Goal: Information Seeking & Learning: Check status

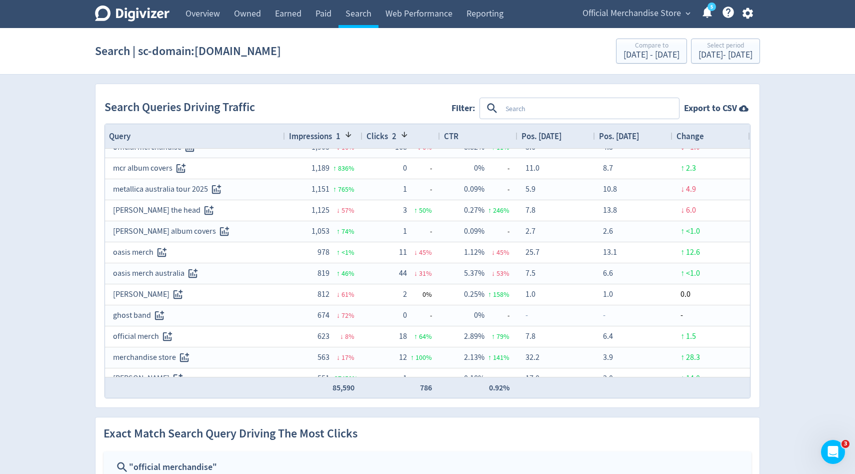
scroll to position [12, 0]
click at [659, 14] on span "Official Merchandise Store" at bounding box center [632, 14] width 99 height 16
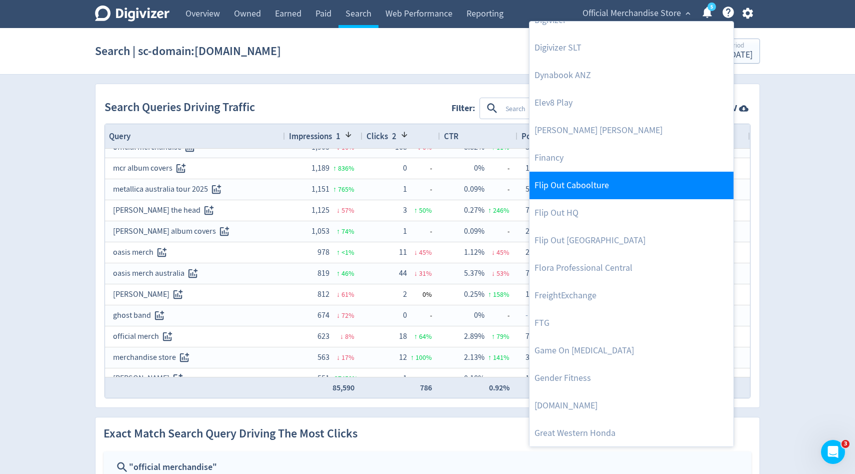
scroll to position [487, 0]
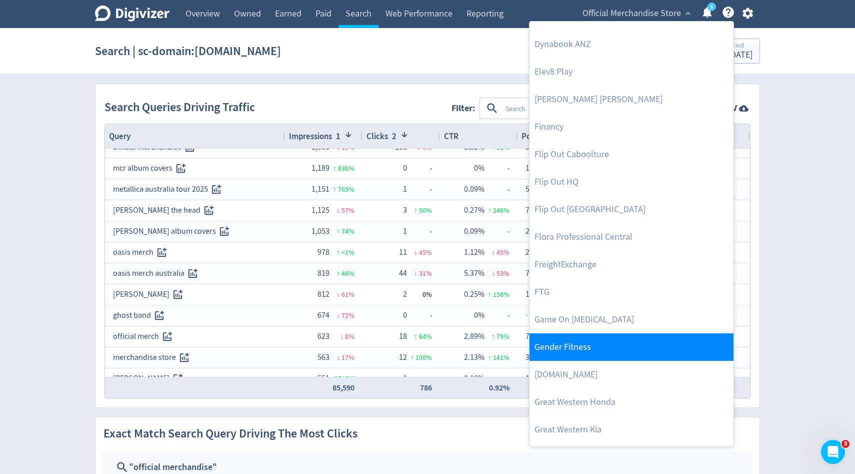
click at [563, 347] on link "Gender Fitness" at bounding box center [632, 347] width 204 height 28
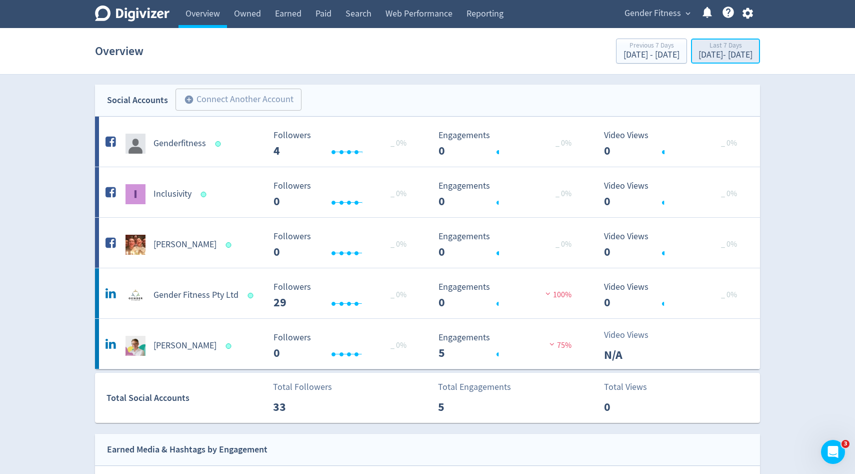
click at [699, 56] on div "[DATE] - [DATE]" at bounding box center [726, 55] width 54 height 9
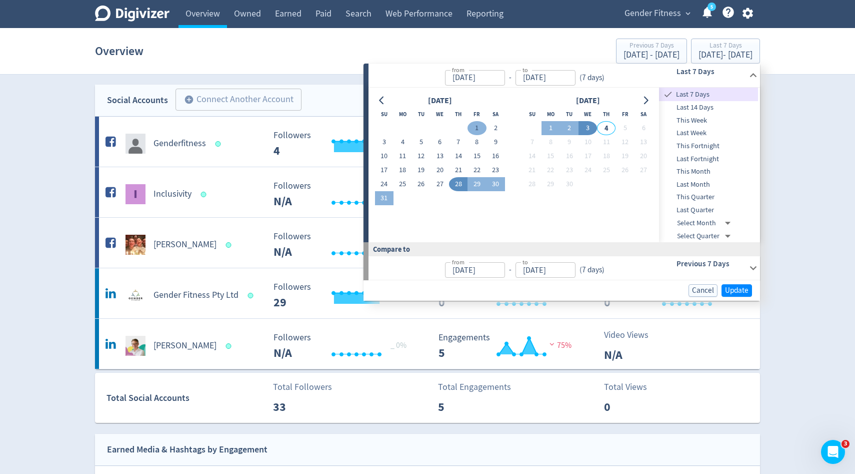
click at [469, 129] on button "1" at bounding box center [477, 128] width 19 height 14
type input "[DATE]"
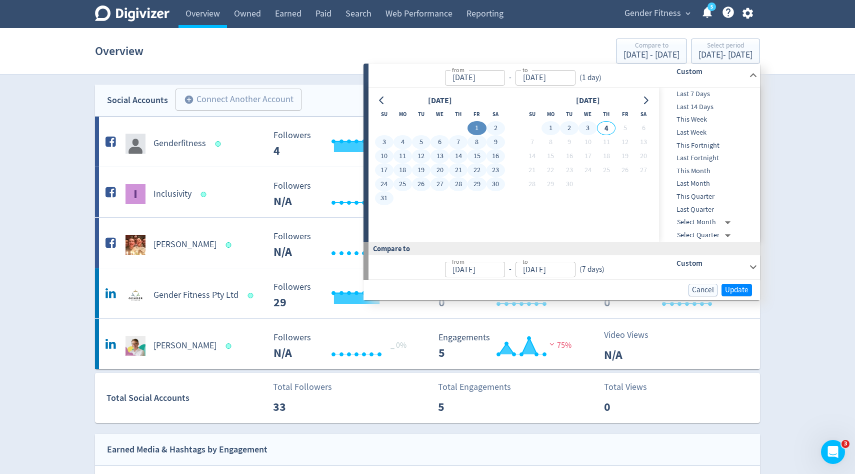
click at [592, 128] on button "3" at bounding box center [588, 128] width 19 height 14
type input "[DATE]"
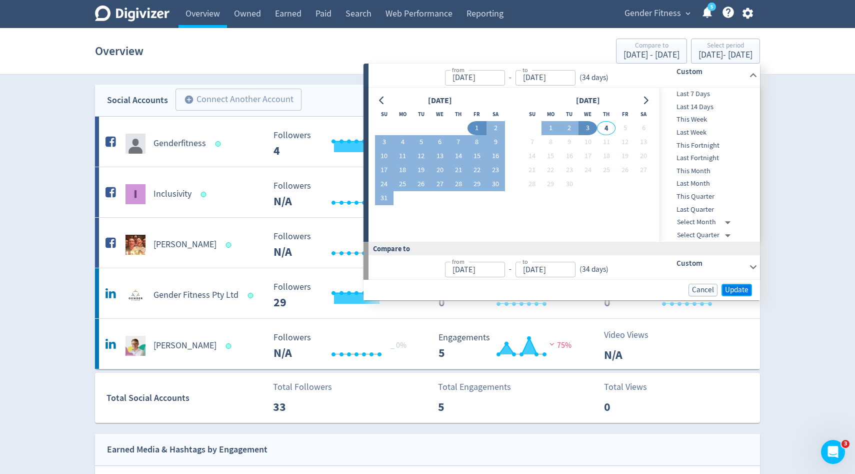
click at [734, 294] on span "Update" at bounding box center [737, 290] width 24 height 8
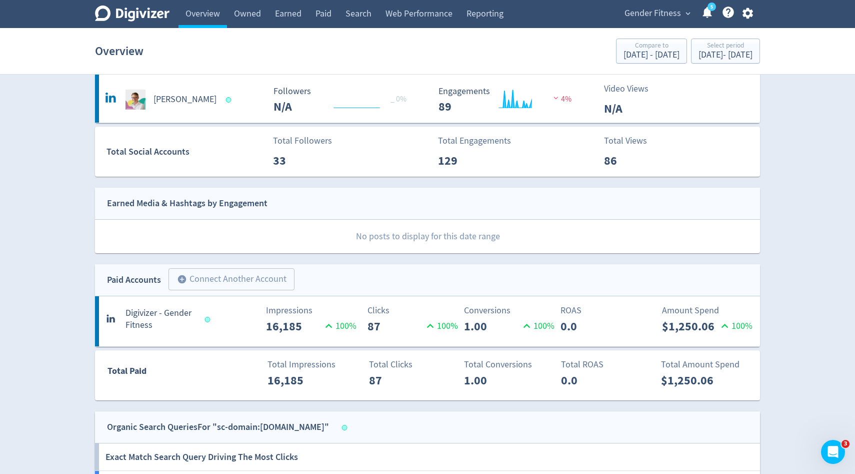
scroll to position [313, 0]
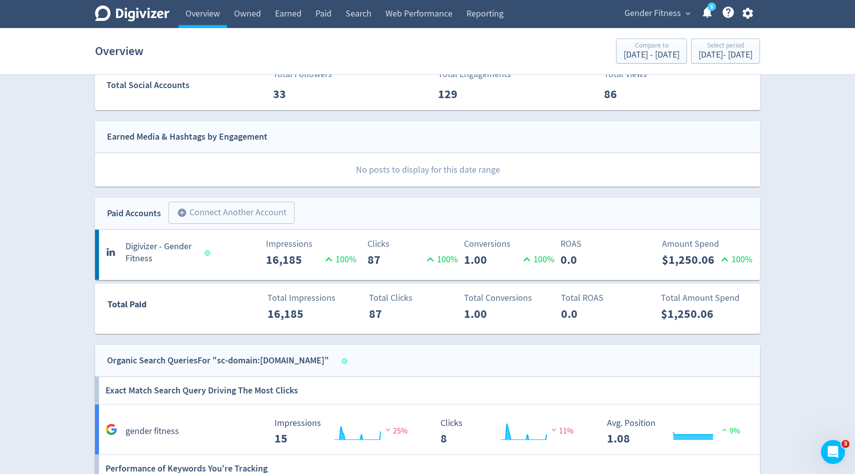
click at [526, 265] on icon at bounding box center [527, 260] width 14 height 14
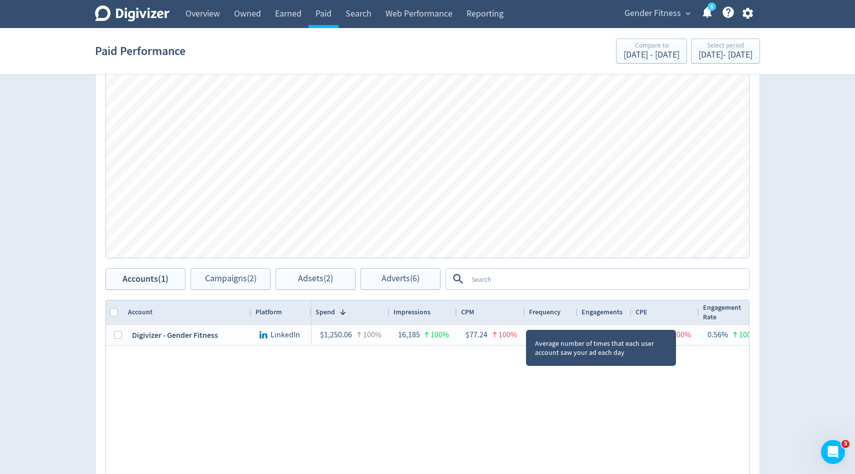
scroll to position [188, 0]
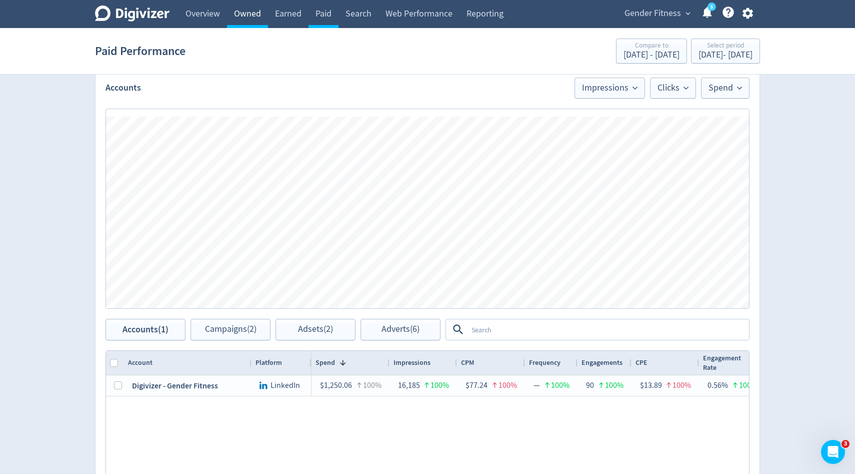
click at [249, 16] on link "Owned" at bounding box center [247, 14] width 41 height 28
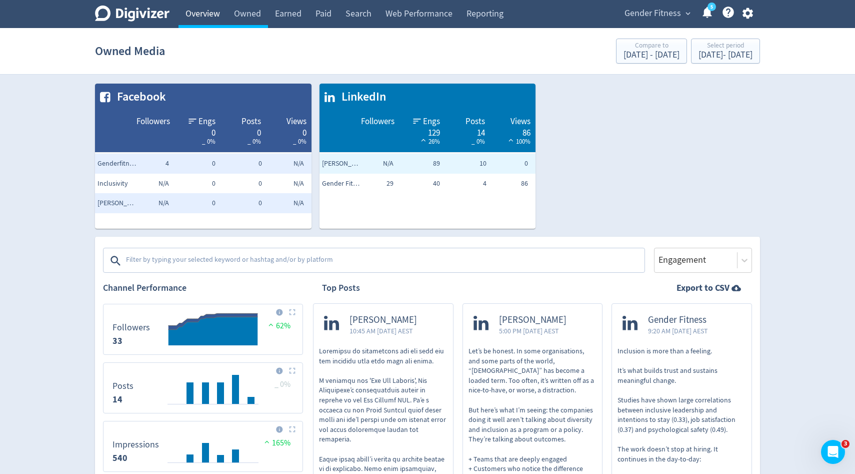
click at [205, 16] on link "Overview" at bounding box center [203, 14] width 49 height 28
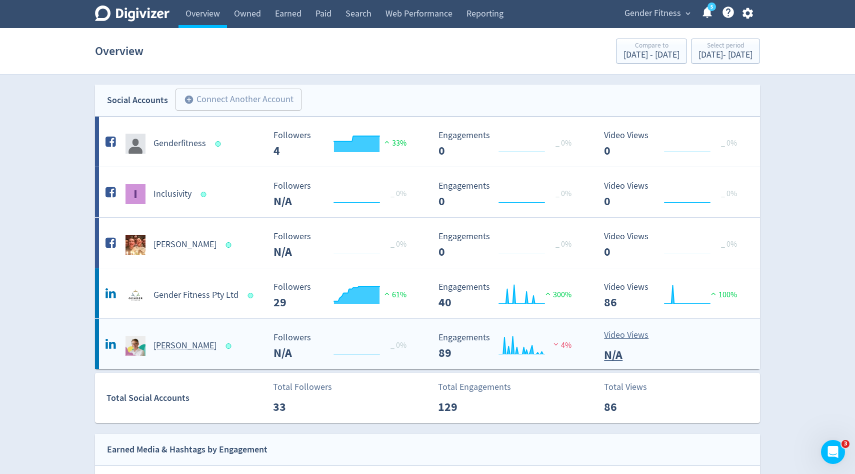
click at [173, 344] on h5 "[PERSON_NAME]" at bounding box center [185, 346] width 63 height 12
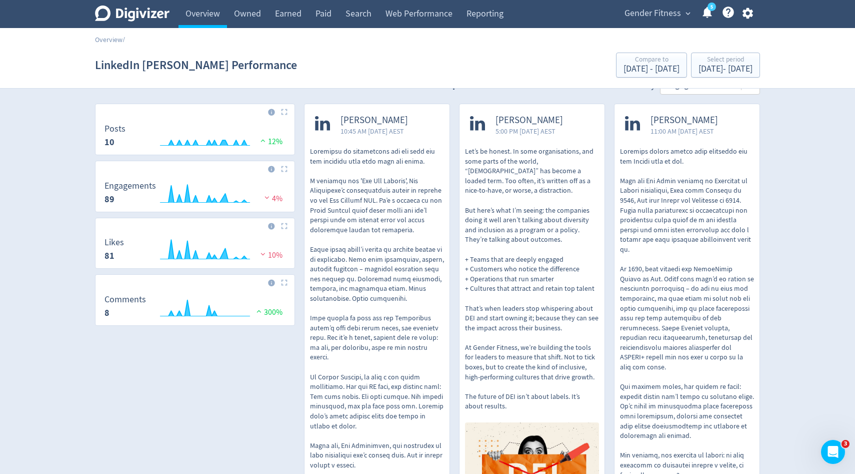
scroll to position [23, 0]
click at [699, 69] on div "[DATE] - [DATE]" at bounding box center [726, 69] width 54 height 9
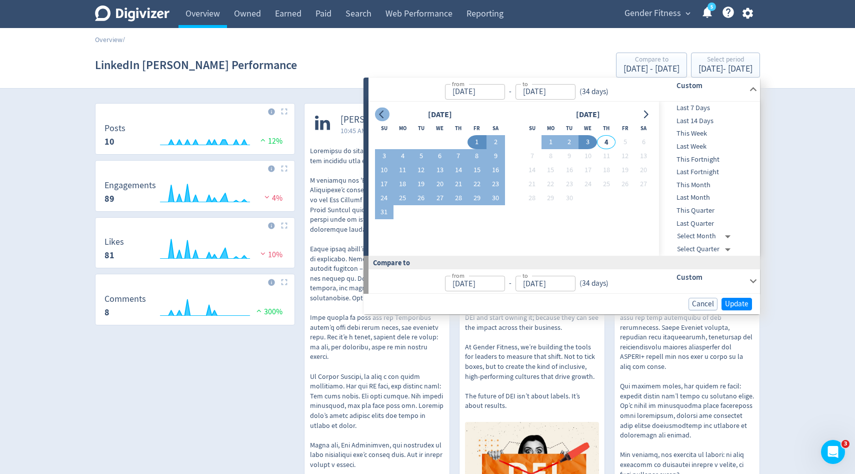
click at [384, 118] on icon "Go to previous month" at bounding box center [382, 115] width 8 height 8
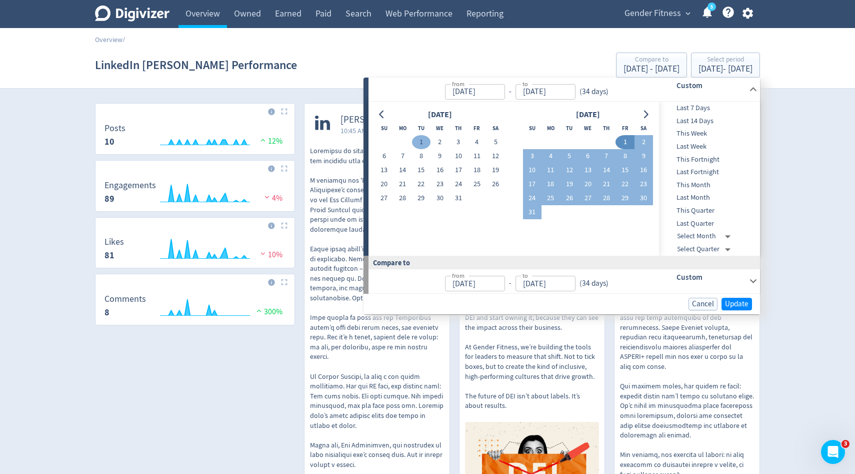
click at [420, 142] on button "1" at bounding box center [421, 142] width 19 height 14
type input "[DATE]"
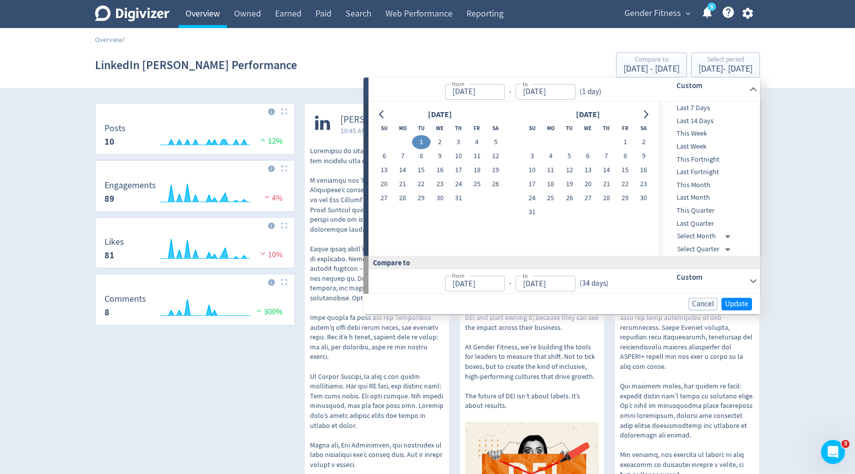
click at [203, 7] on link "Overview" at bounding box center [203, 14] width 49 height 28
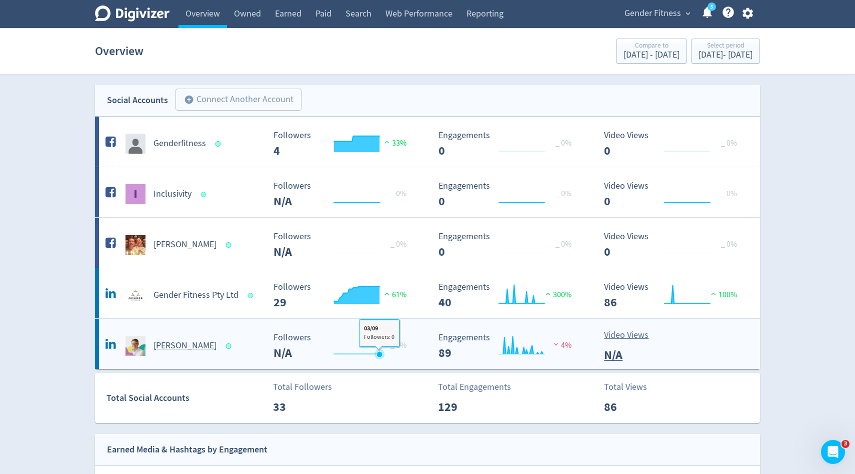
click at [379, 343] on rect "\a Followers\a N/A\a" at bounding box center [344, 346] width 150 height 27
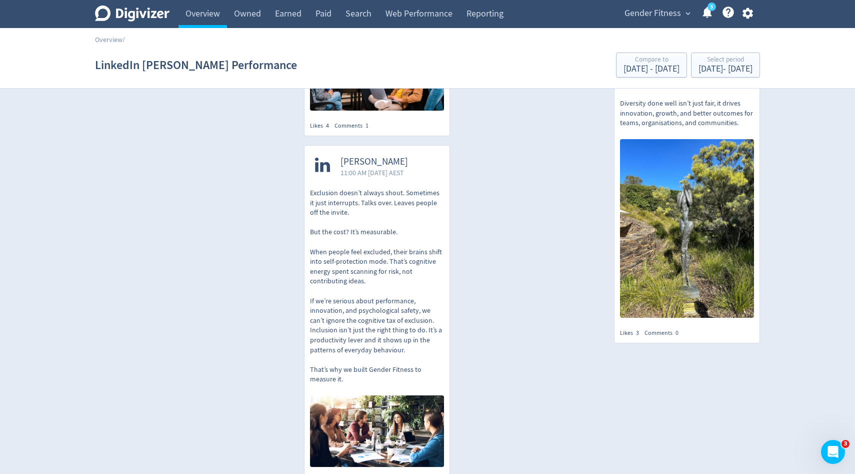
scroll to position [1378, 0]
